Goal: Information Seeking & Learning: Learn about a topic

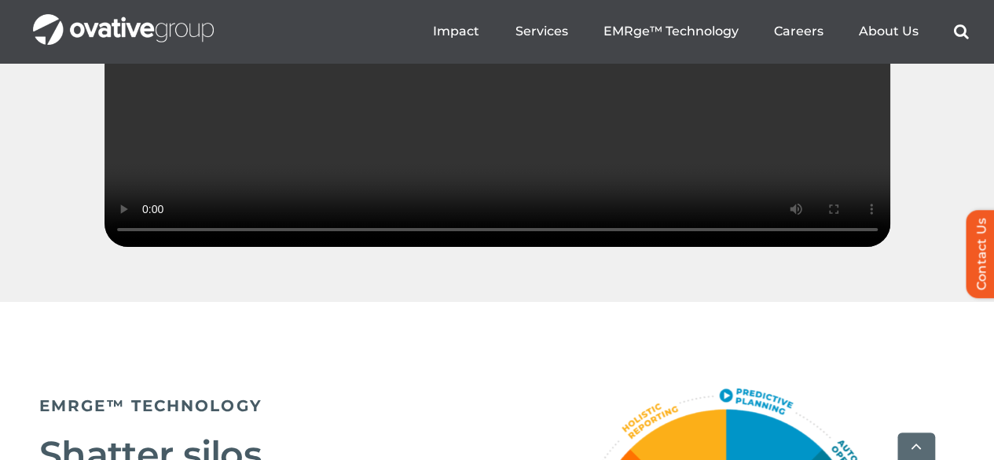
scroll to position [2908, 0]
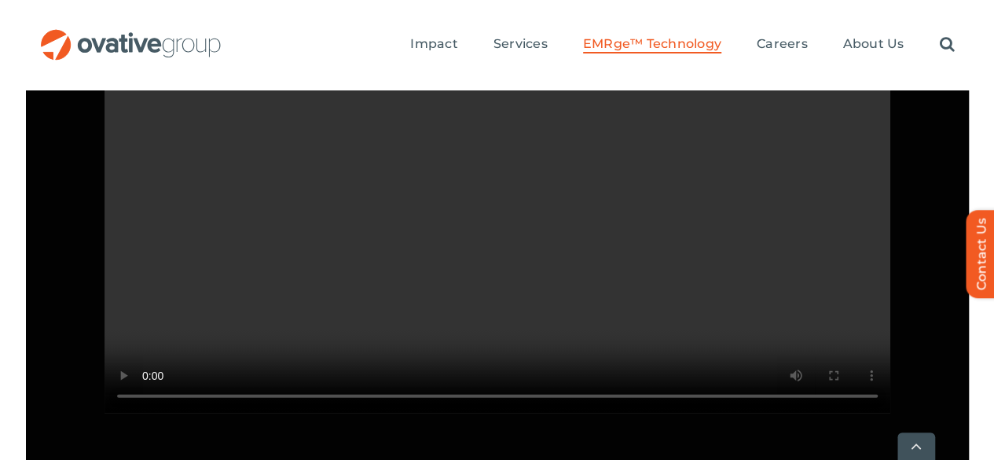
scroll to position [1572, 0]
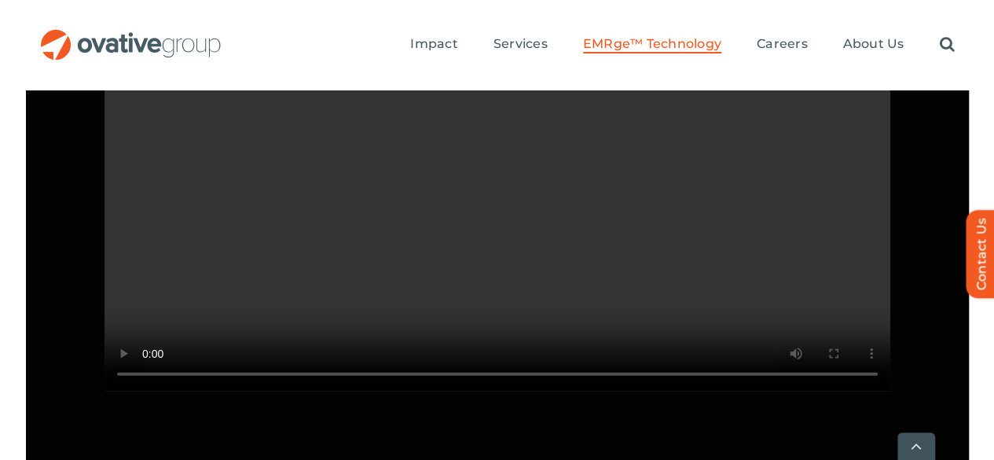
click at [569, 317] on video "Sorry, your browser doesn't support embedded videos." at bounding box center [498, 194] width 786 height 393
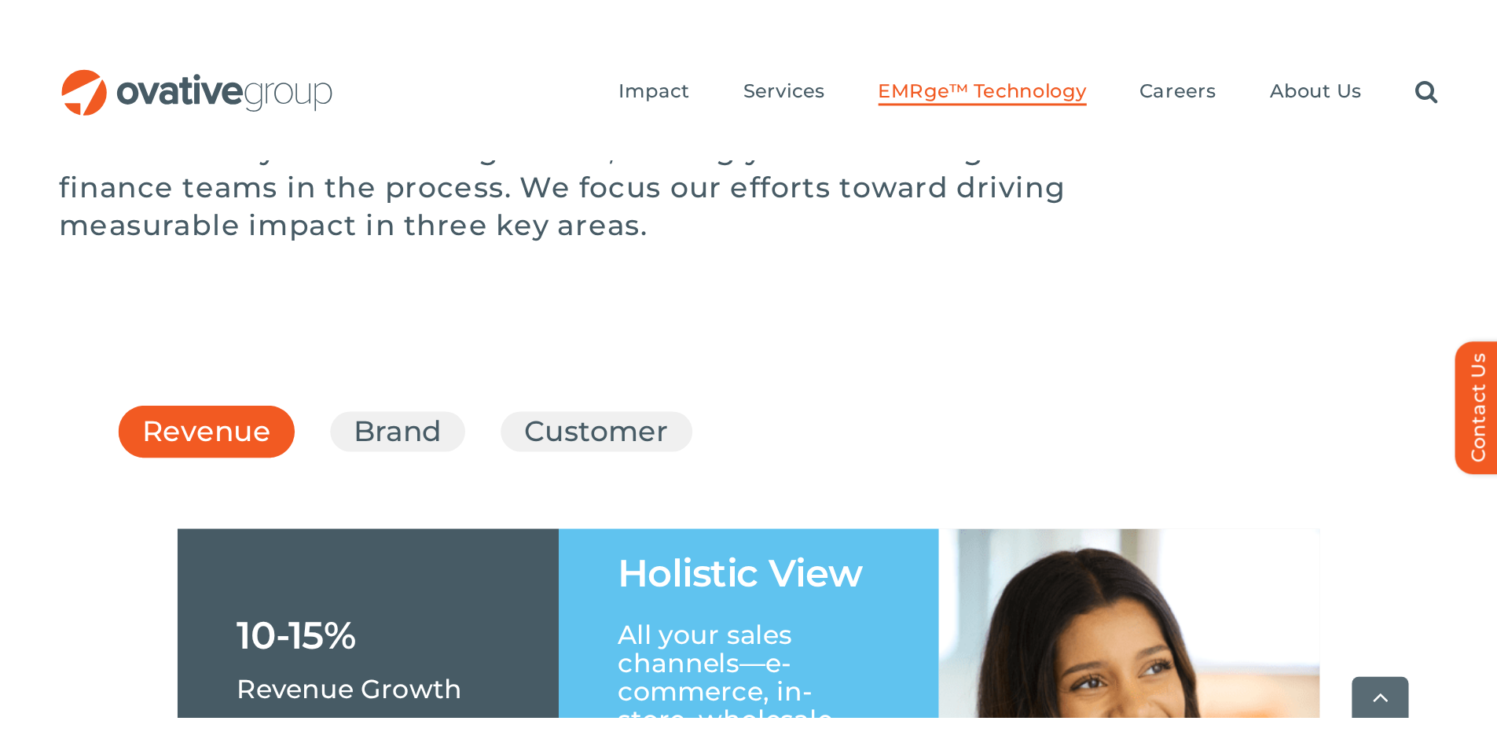
scroll to position [2515, 0]
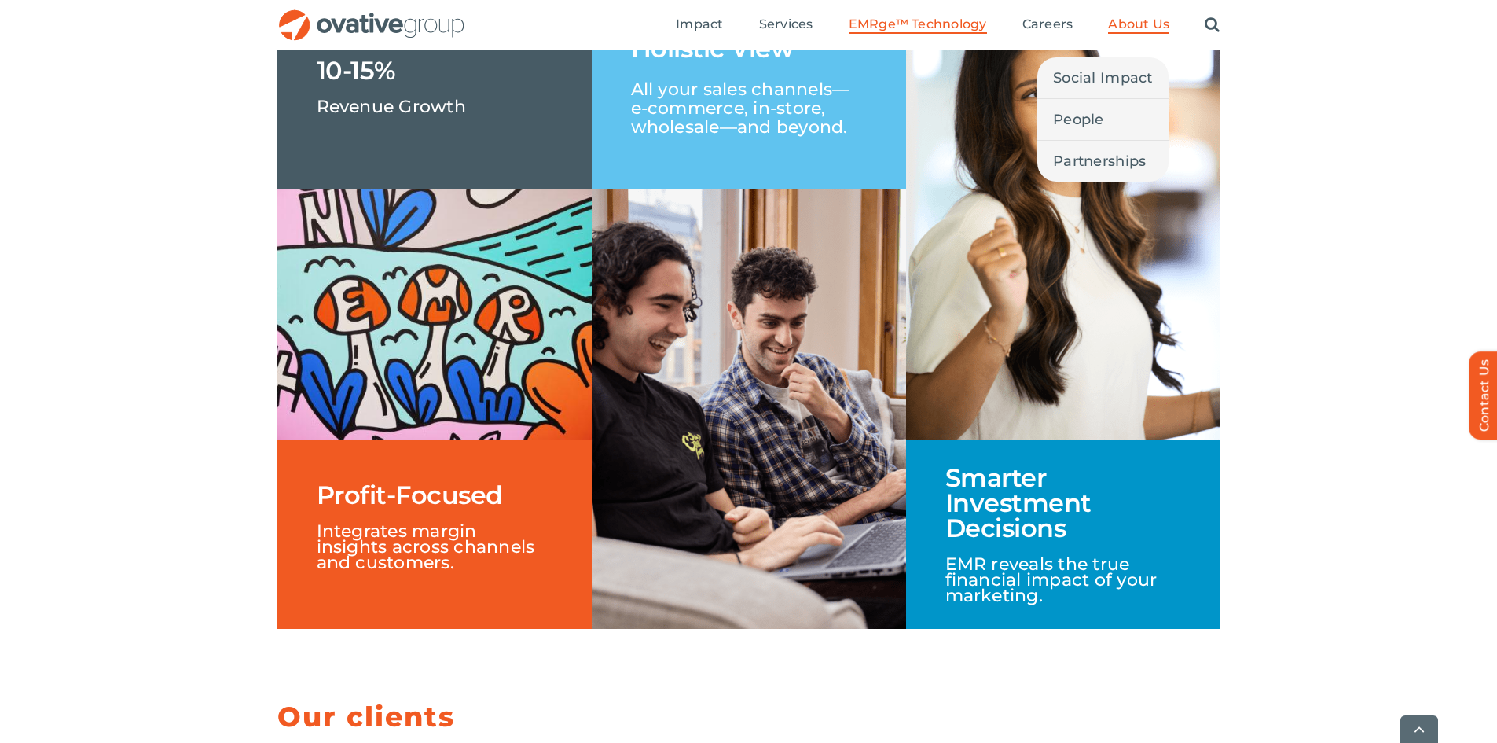
click at [993, 19] on span "About Us" at bounding box center [1138, 25] width 61 height 16
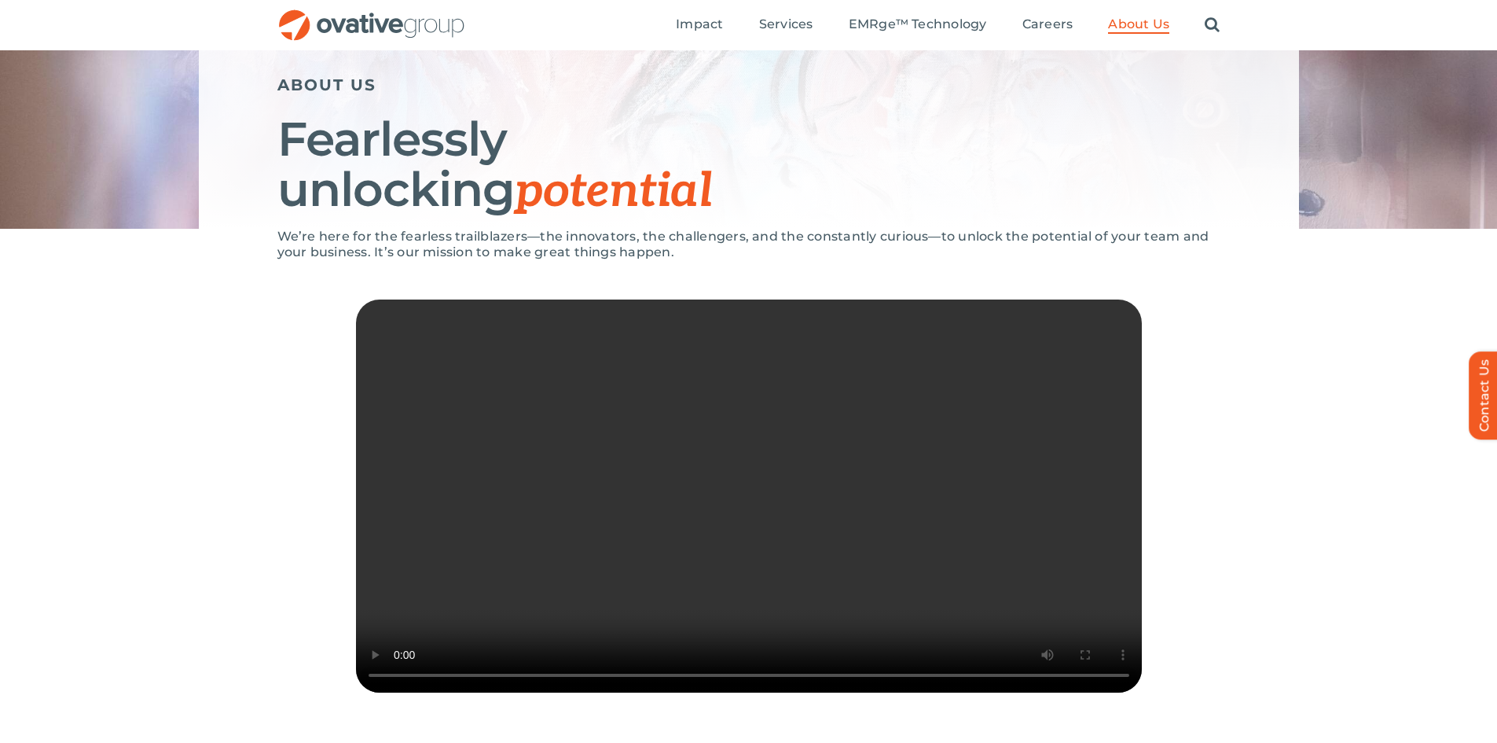
scroll to position [157, 0]
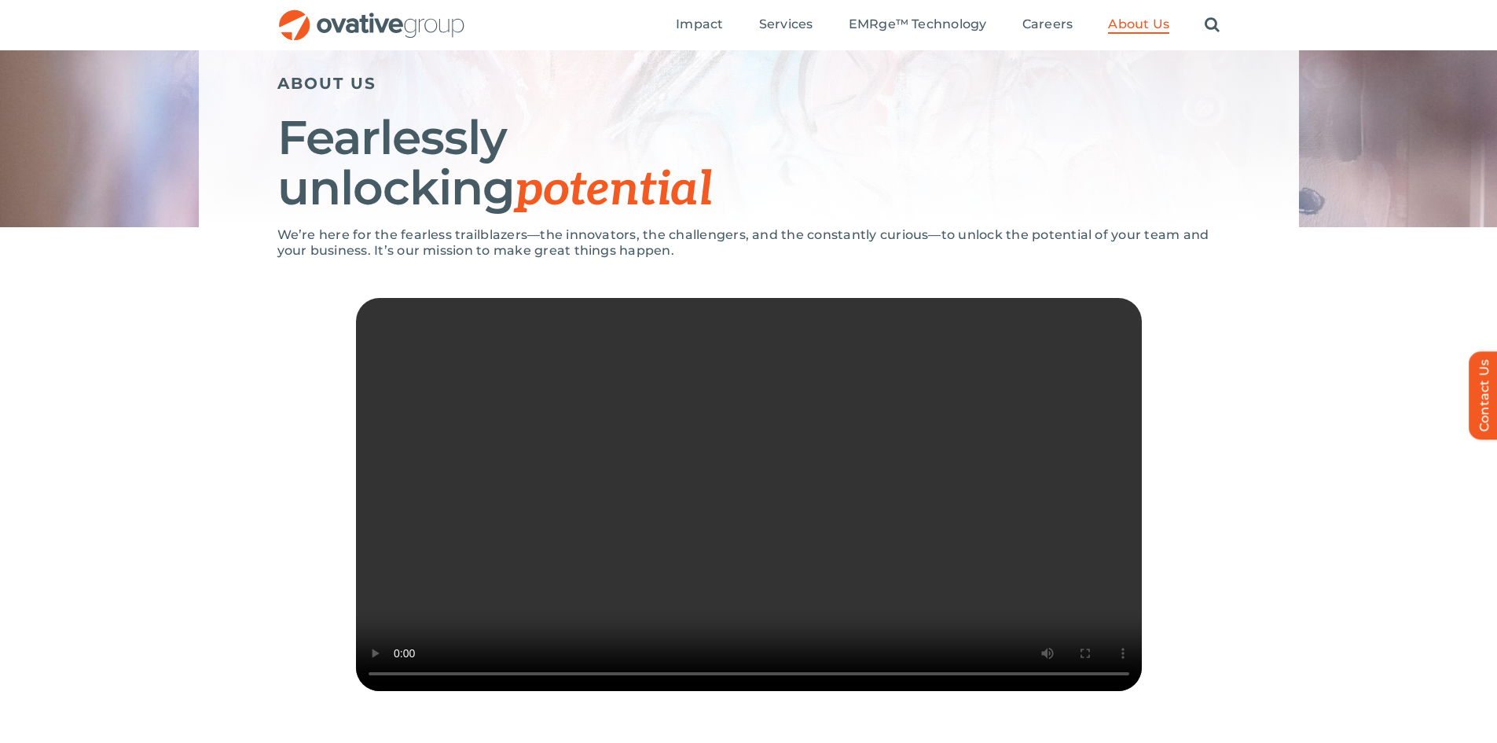
drag, startPoint x: 486, startPoint y: 251, endPoint x: 549, endPoint y: 242, distance: 62.8
click at [493, 251] on p "We’re here for the fearless trailblazers—the innovators, the challengers, and t…" at bounding box center [748, 242] width 943 height 31
click at [555, 242] on p "We’re here for the fearless trailblazers—the innovators, the challengers, and t…" at bounding box center [748, 242] width 943 height 31
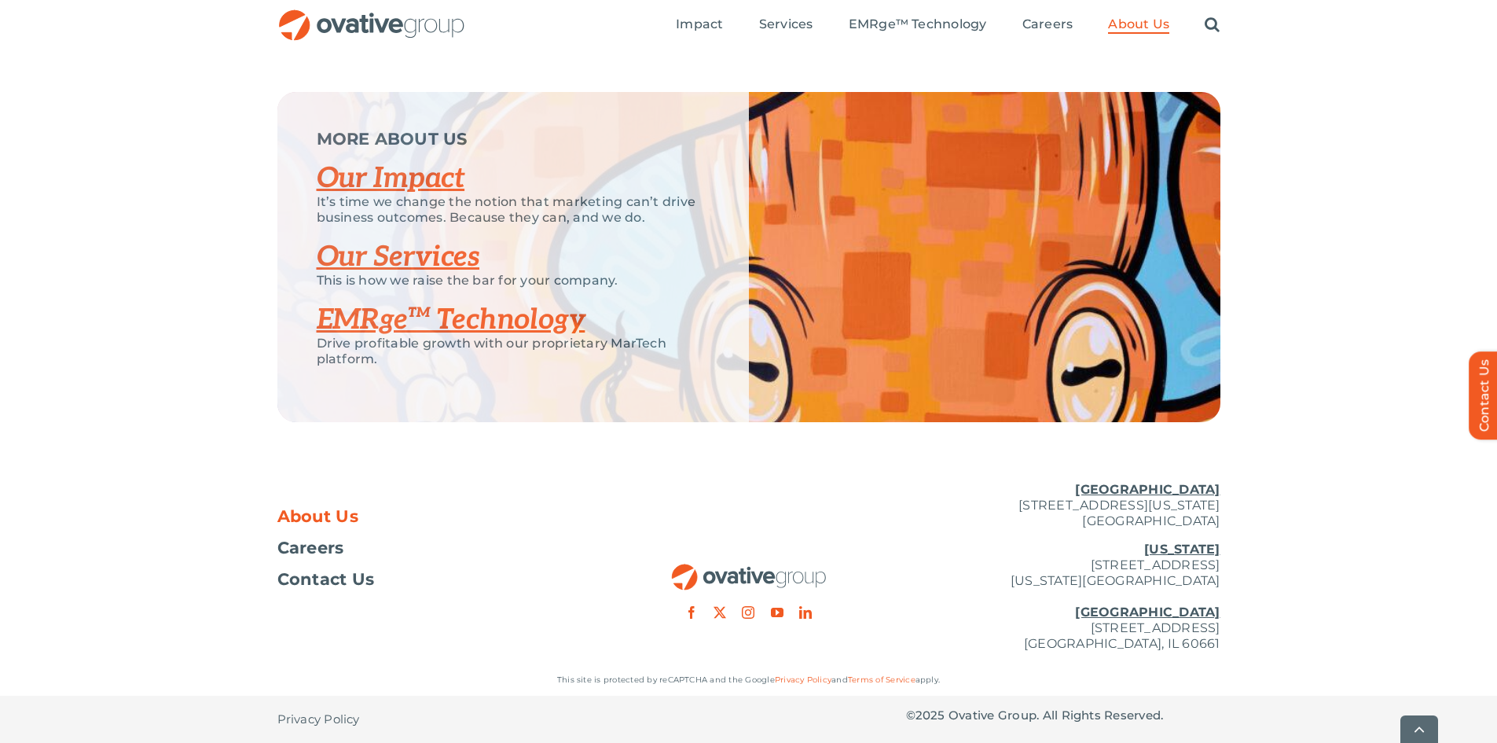
scroll to position [3285, 0]
drag, startPoint x: 1030, startPoint y: 561, endPoint x: 1231, endPoint y: 578, distance: 201.1
click at [1231, 578] on div "About Us Careers Contact Us Minneapolis 729 Washington Avenue N, Suite 1000 Min…" at bounding box center [748, 566] width 1497 height 195
copy p "254 Canal Street, Suite 5000 New York, NY 10013"
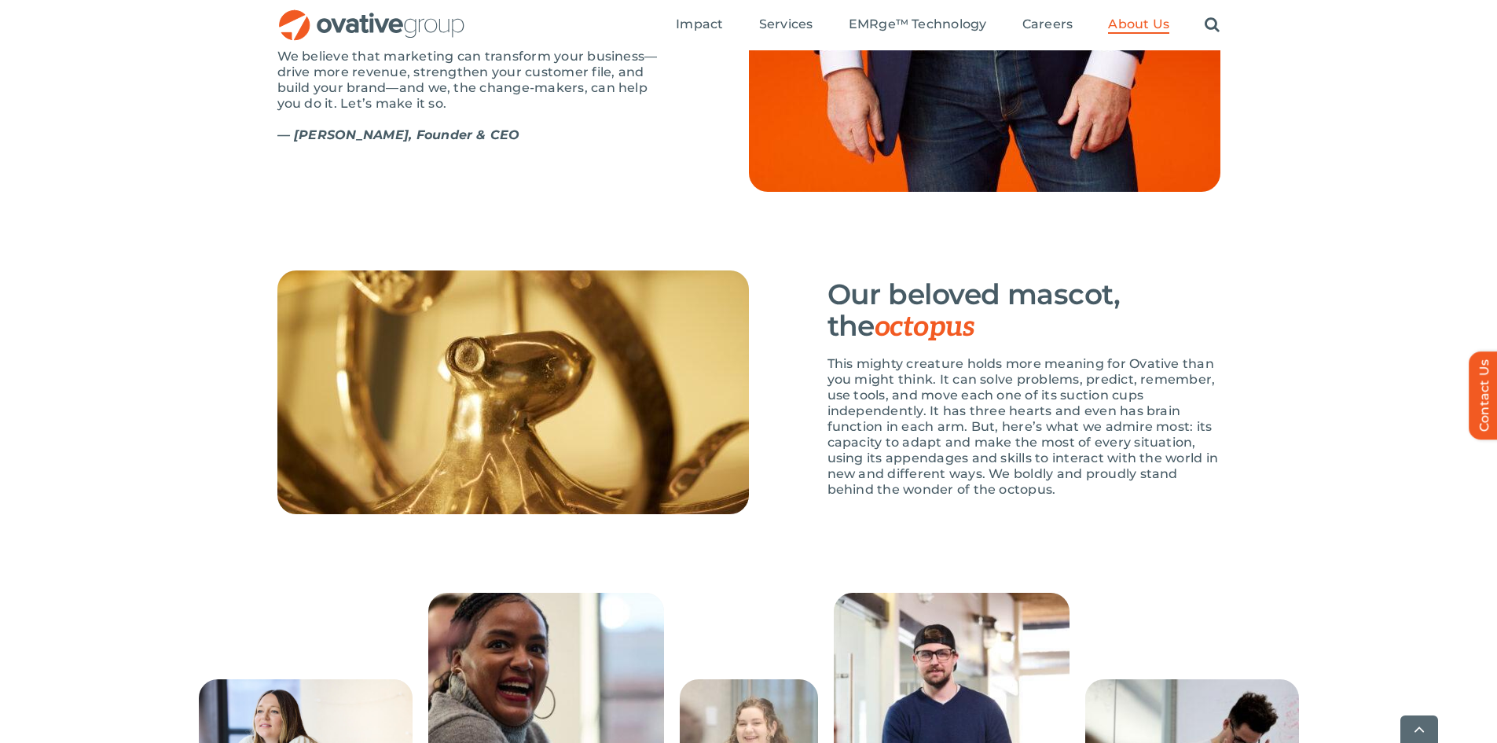
scroll to position [2436, 0]
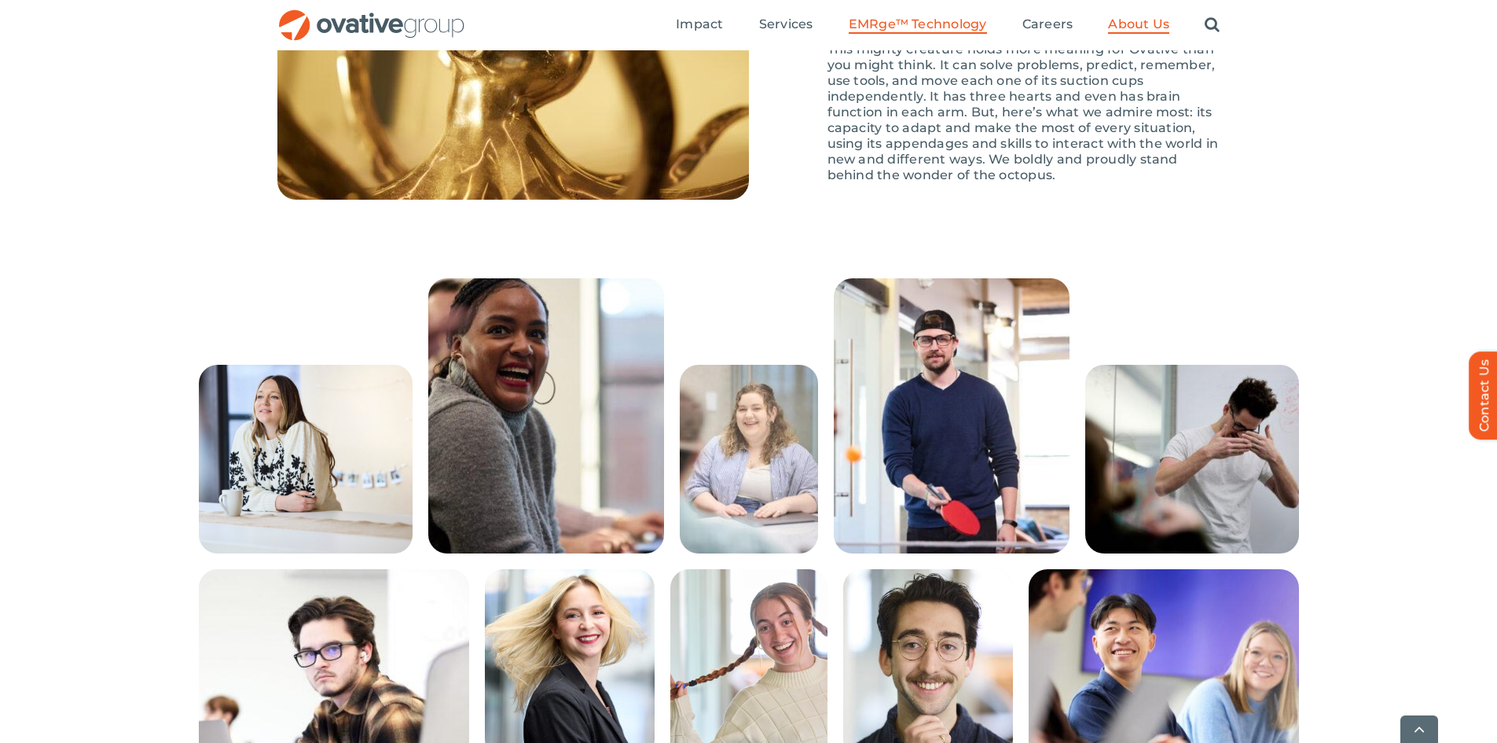
click at [963, 21] on span "EMRge™ Technology" at bounding box center [918, 25] width 138 height 16
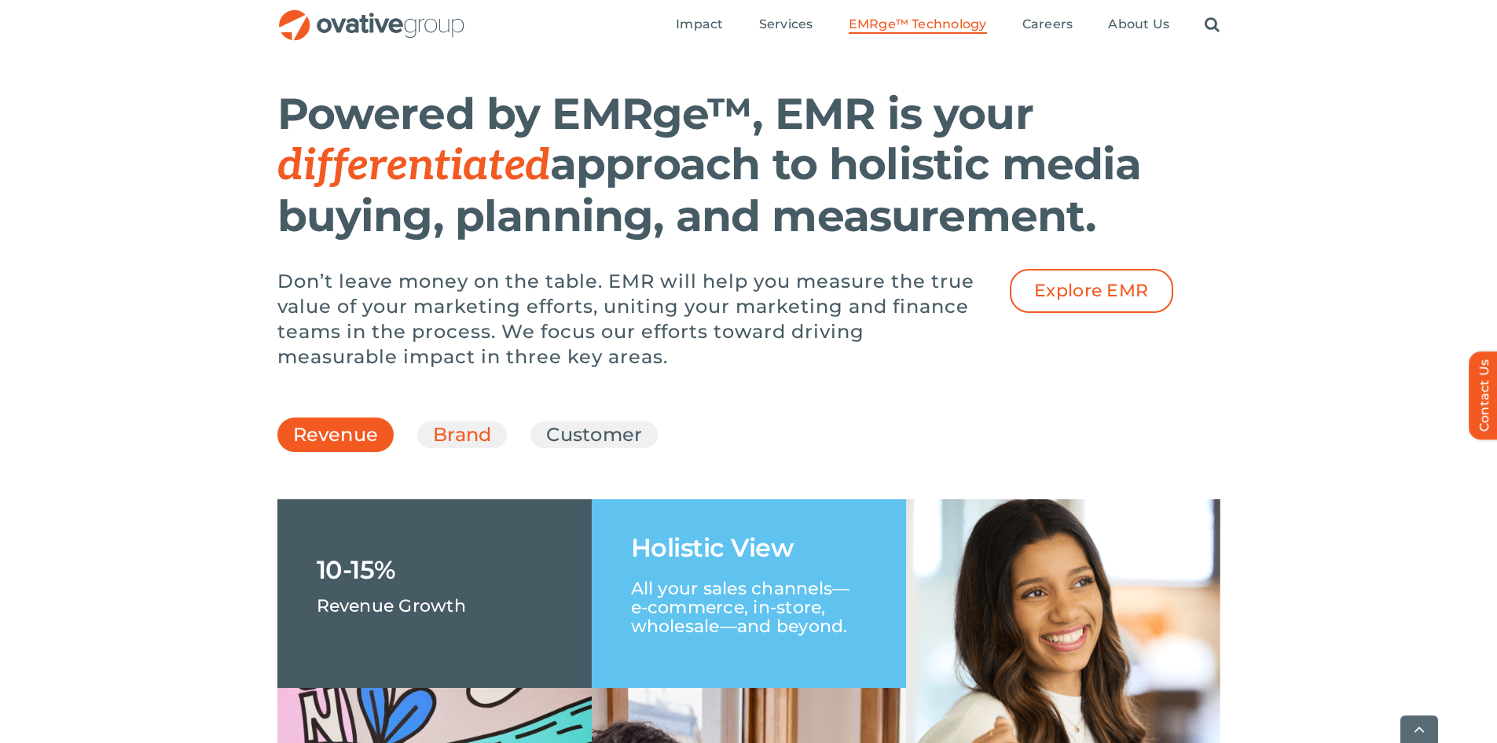
scroll to position [2043, 0]
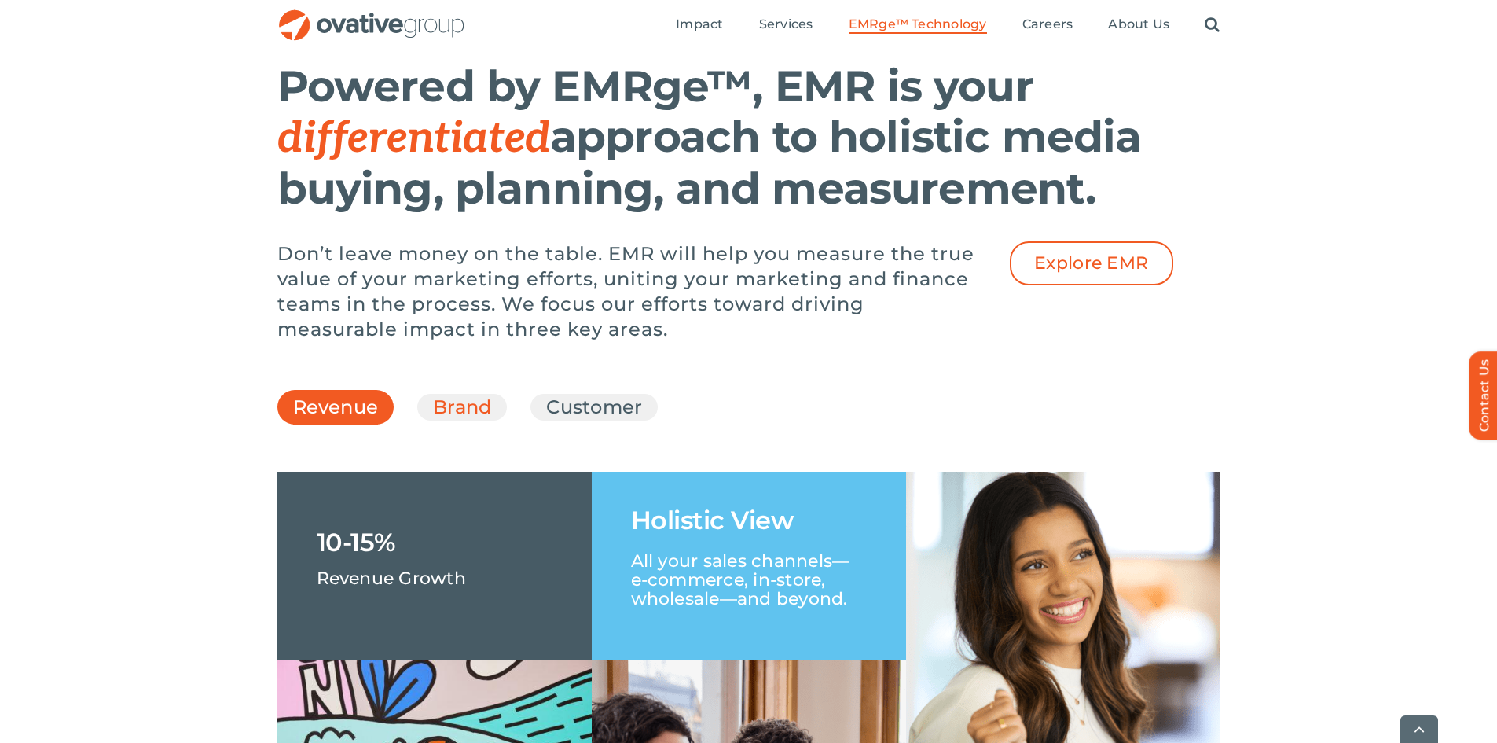
click at [471, 420] on link "Brand" at bounding box center [462, 407] width 58 height 27
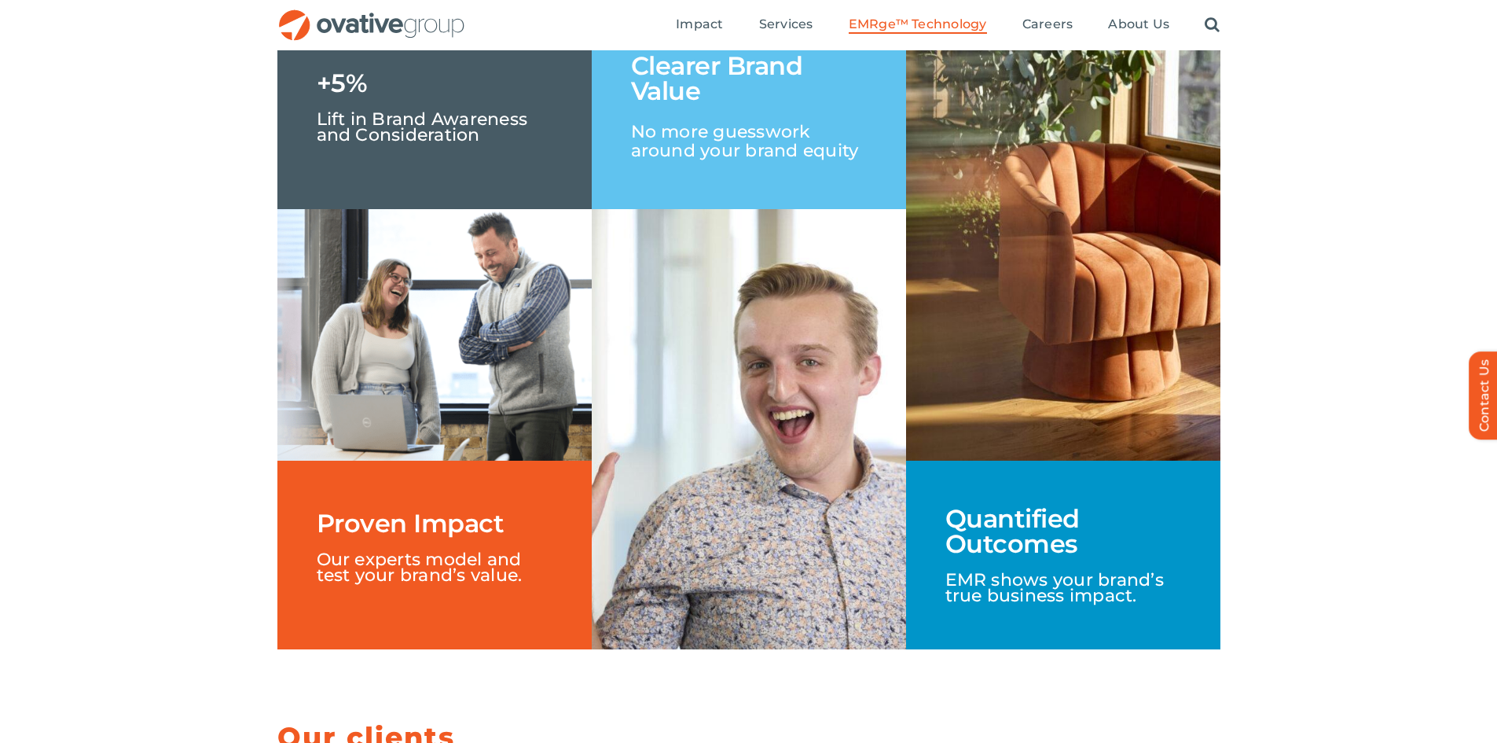
scroll to position [2200, 0]
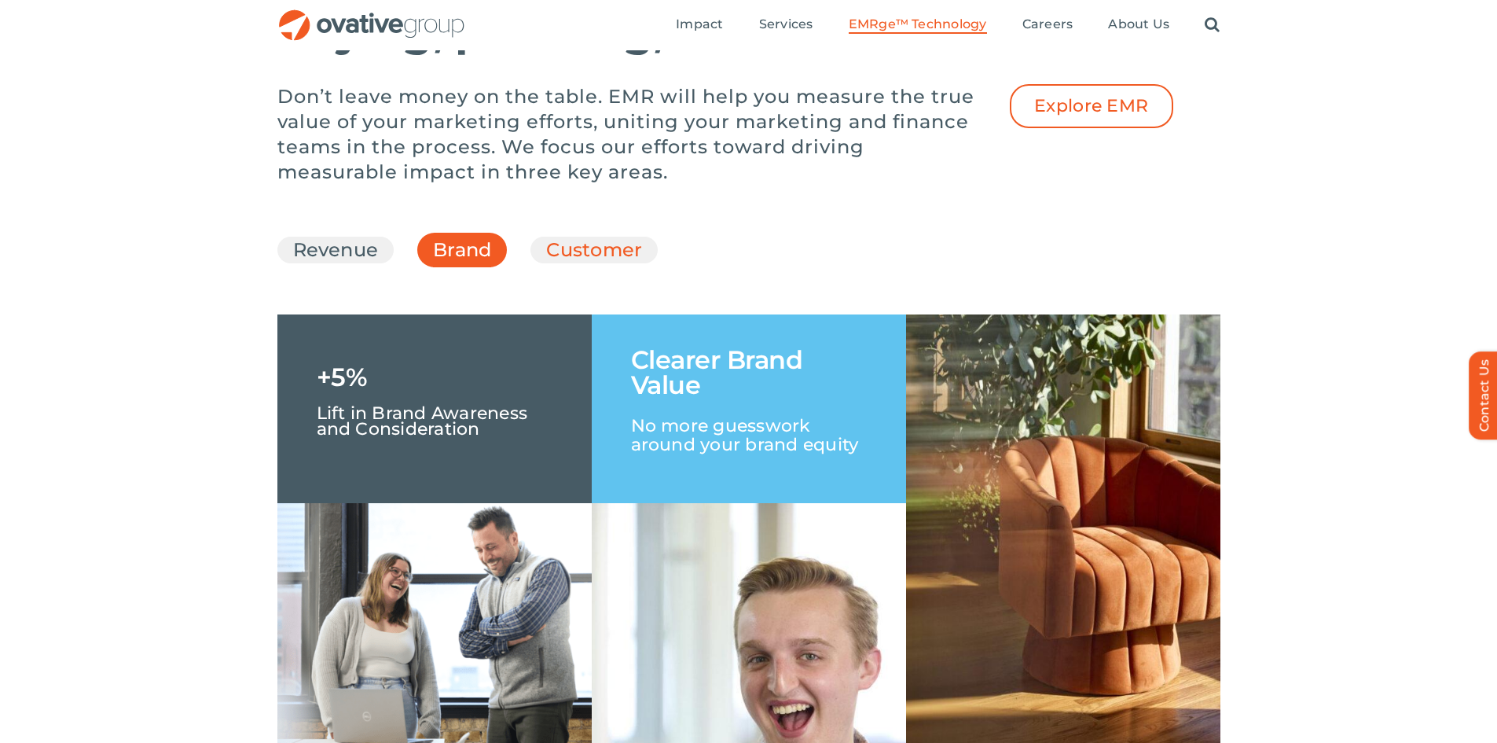
click at [569, 263] on link "Customer" at bounding box center [594, 250] width 96 height 27
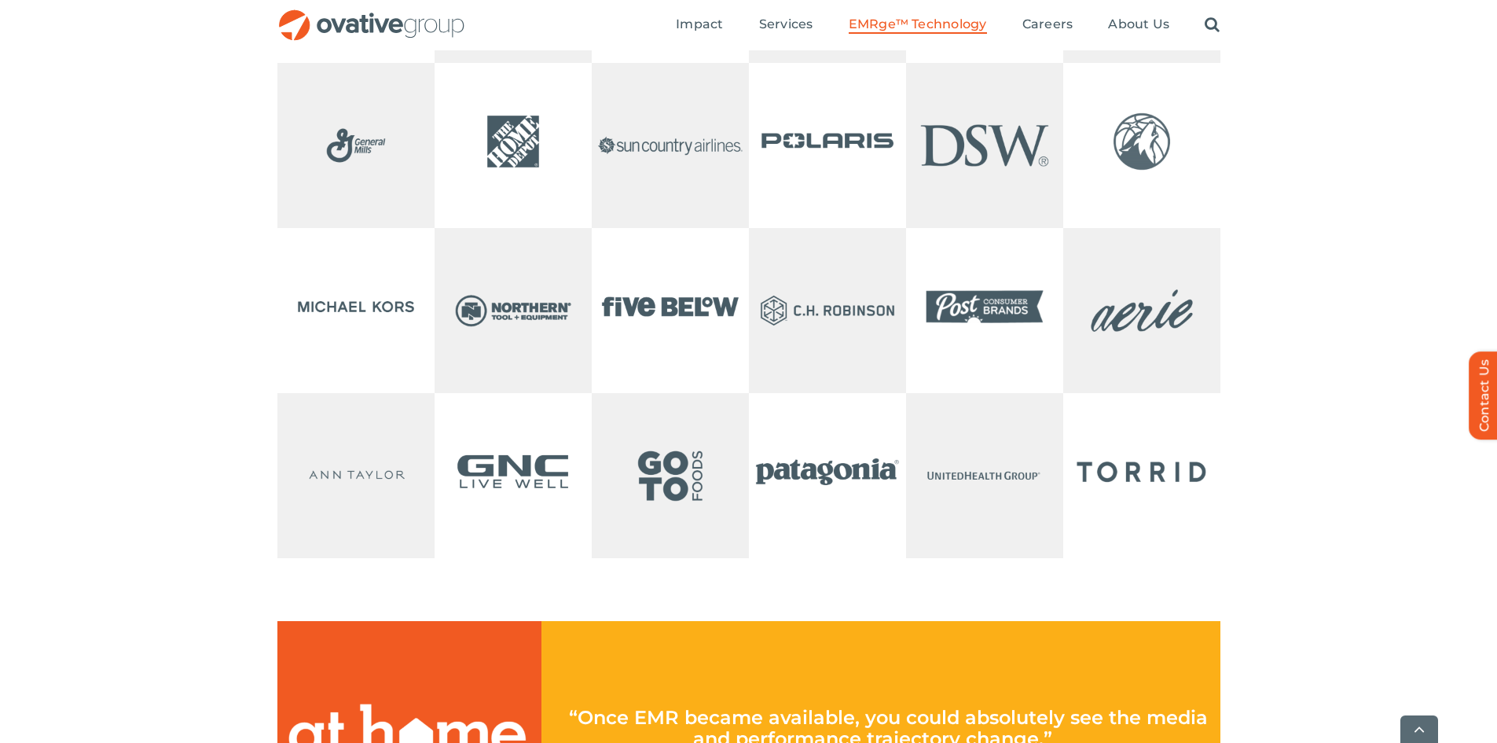
scroll to position [3379, 0]
